Goal: Transaction & Acquisition: Purchase product/service

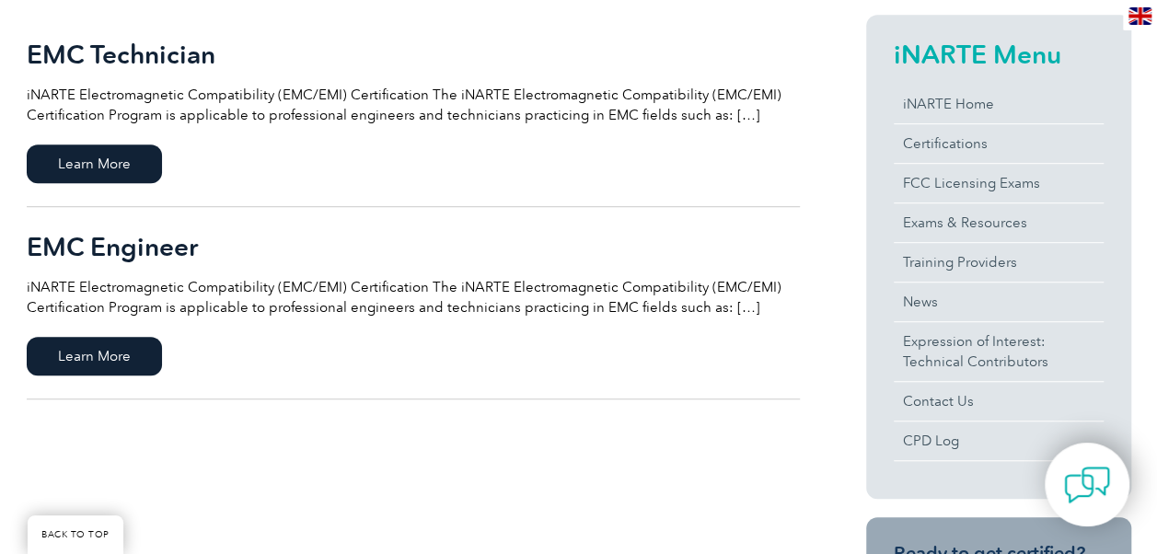
scroll to position [460, 0]
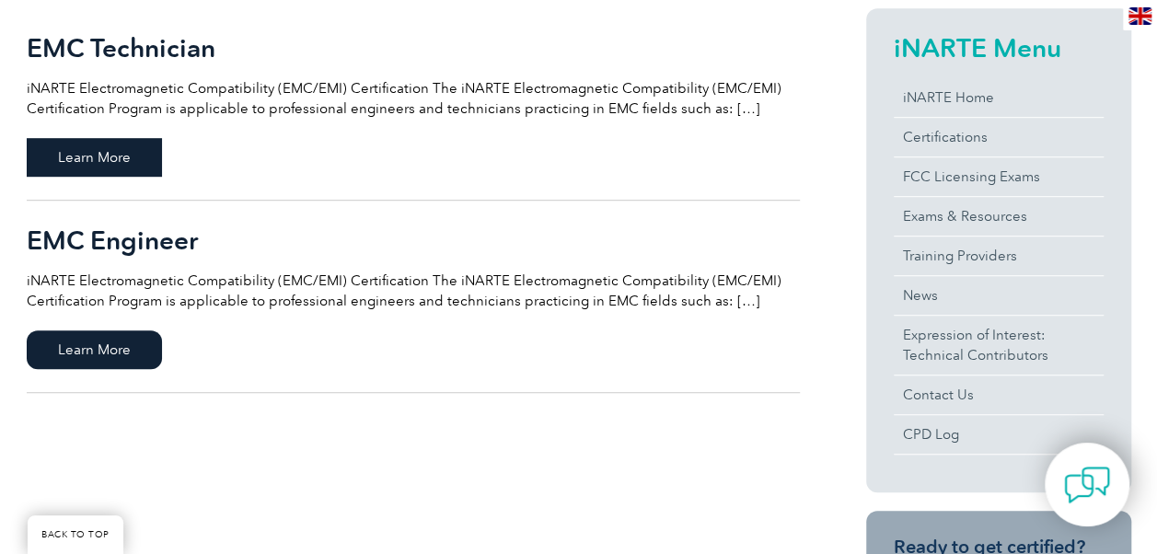
click at [125, 154] on span "Learn More" at bounding box center [94, 157] width 135 height 39
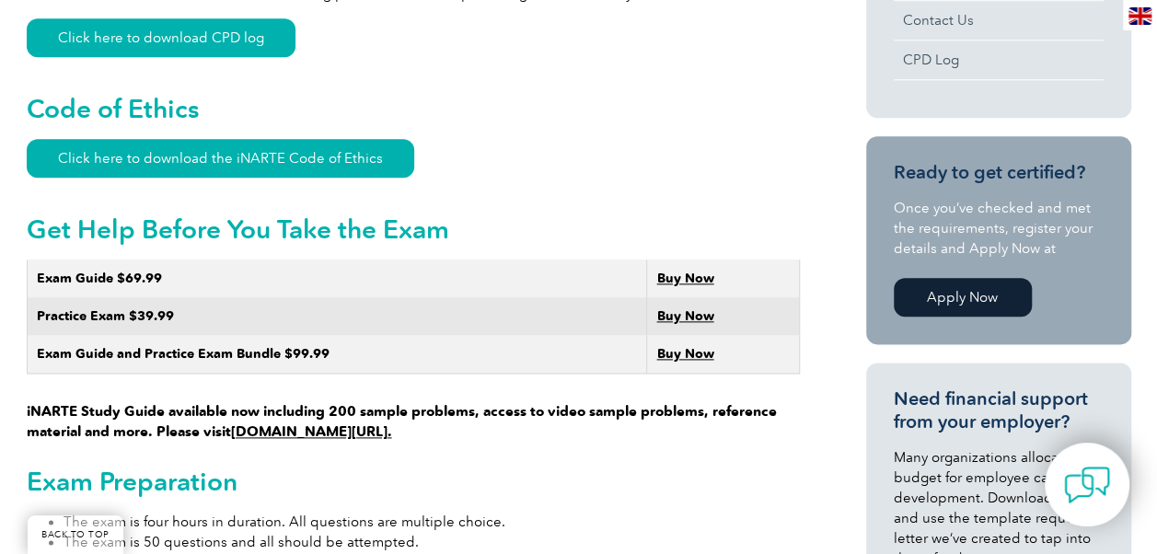
scroll to position [1012, 0]
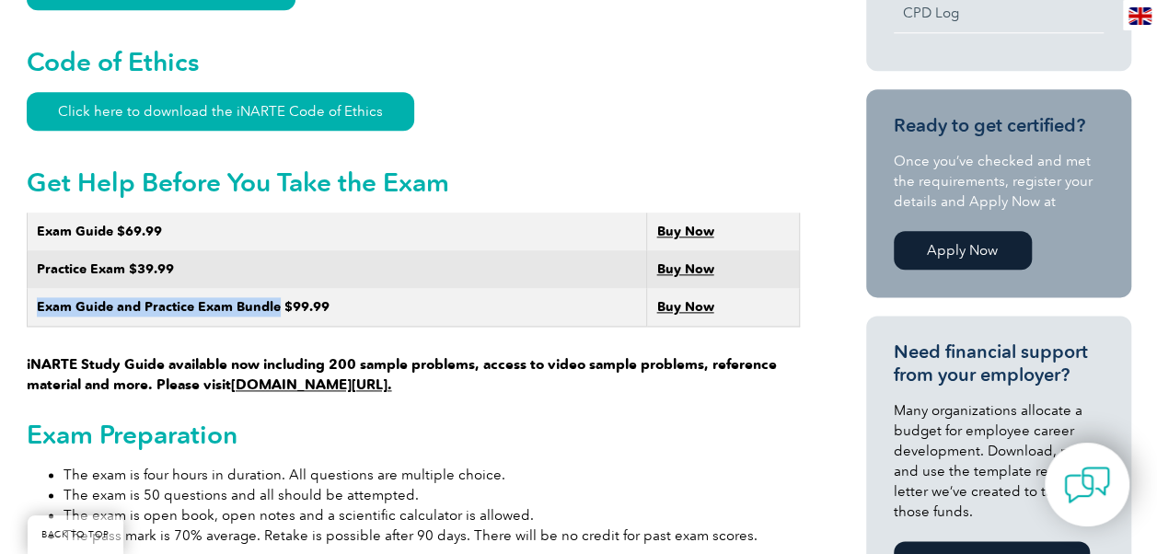
drag, startPoint x: 274, startPoint y: 286, endPoint x: 35, endPoint y: 292, distance: 239.3
click at [37, 299] on strong "Exam Guide and Practice Exam Bundle $99.99" at bounding box center [183, 307] width 293 height 16
